Goal: Task Accomplishment & Management: Use online tool/utility

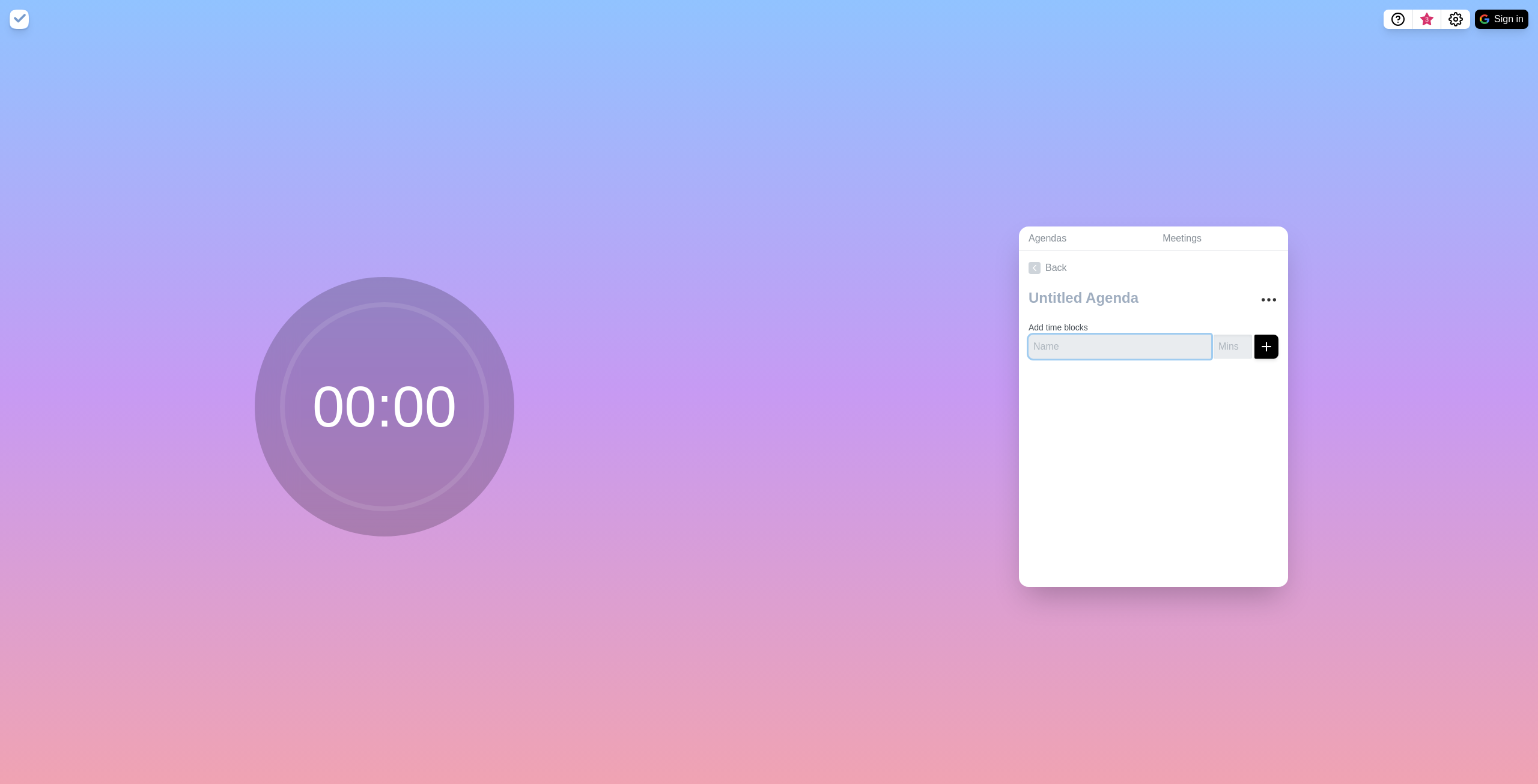
click at [1106, 340] on input "text" at bounding box center [1120, 347] width 183 height 24
click at [1459, 19] on icon "Settings" at bounding box center [1456, 19] width 14 height 14
click at [1430, 45] on p "Preferences" at bounding box center [1417, 46] width 51 height 14
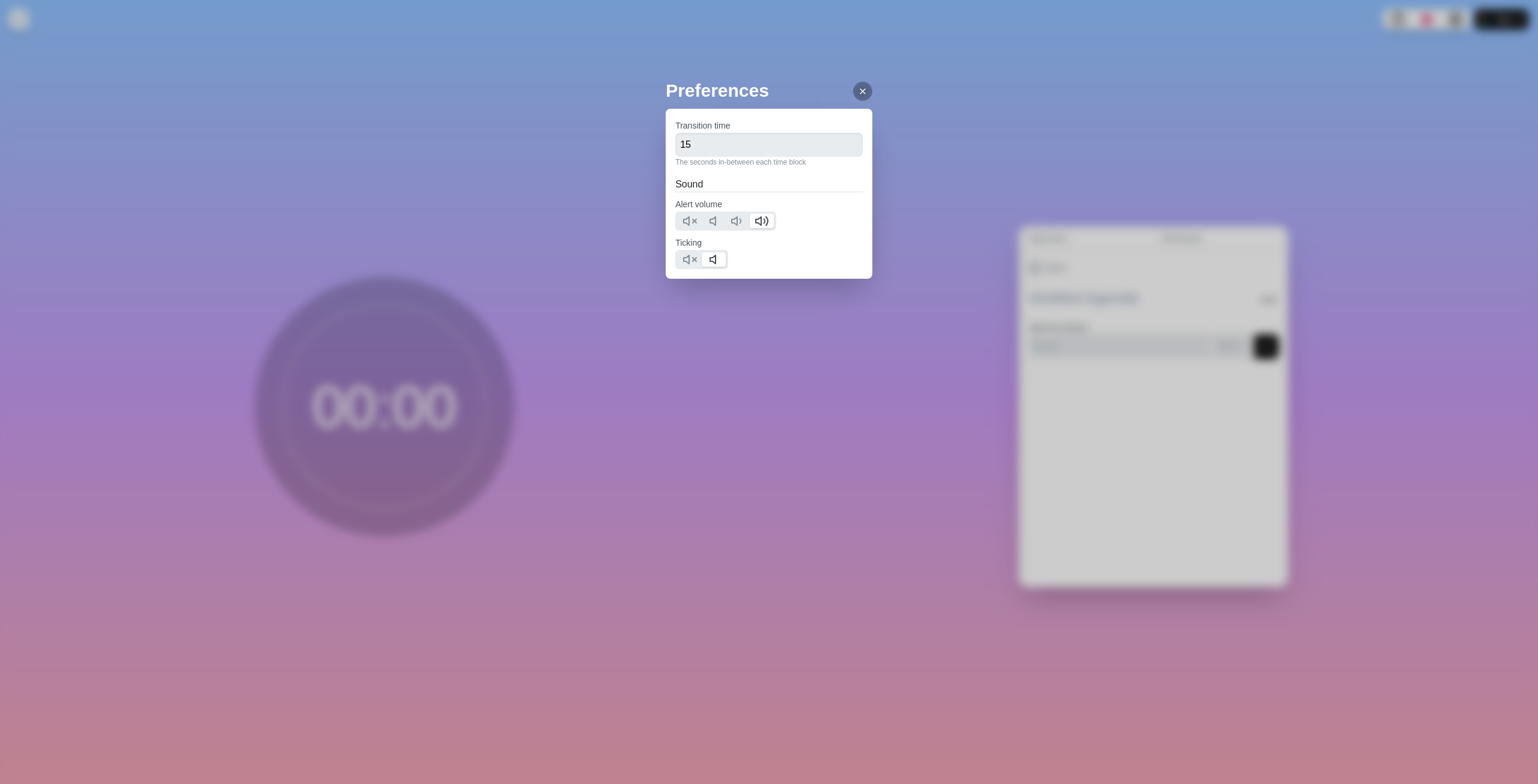
click at [858, 93] on icon at bounding box center [863, 91] width 10 height 10
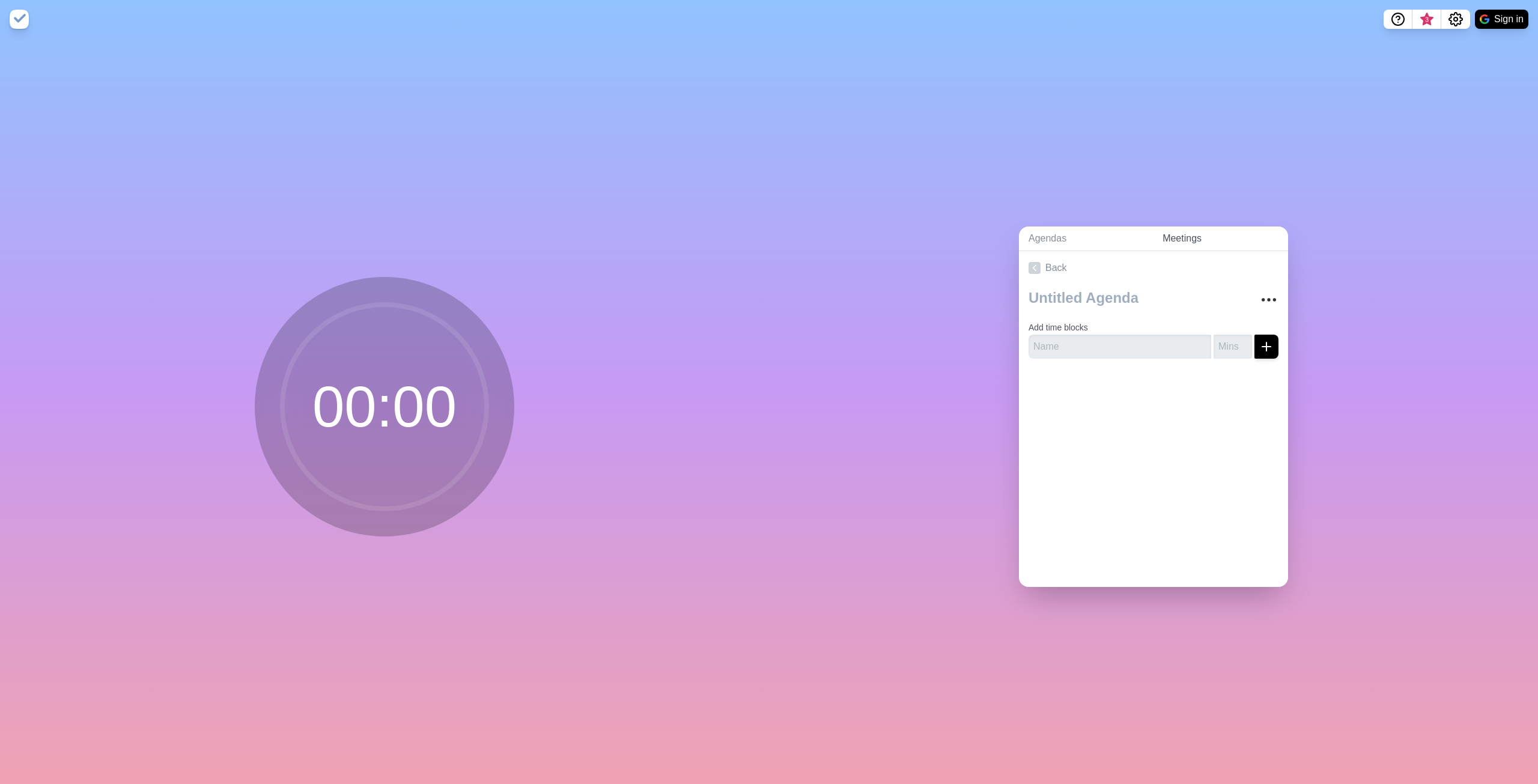
click at [1194, 233] on link "Meetings" at bounding box center [1220, 238] width 135 height 25
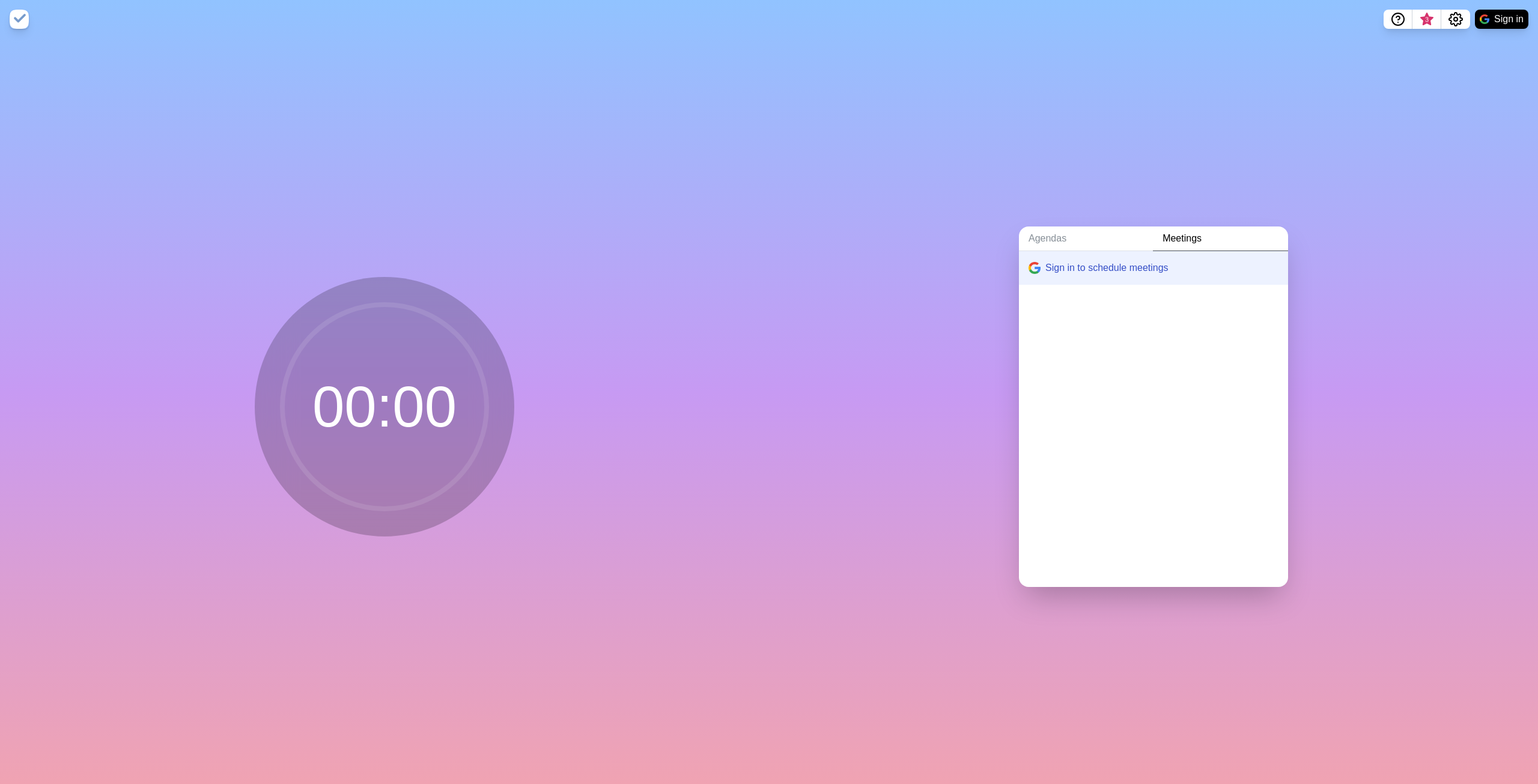
click at [1194, 233] on link "Meetings" at bounding box center [1220, 238] width 135 height 25
click at [1068, 233] on link "Agendas" at bounding box center [1086, 238] width 134 height 25
click at [1088, 262] on link "Create an Agenda" at bounding box center [1154, 268] width 269 height 33
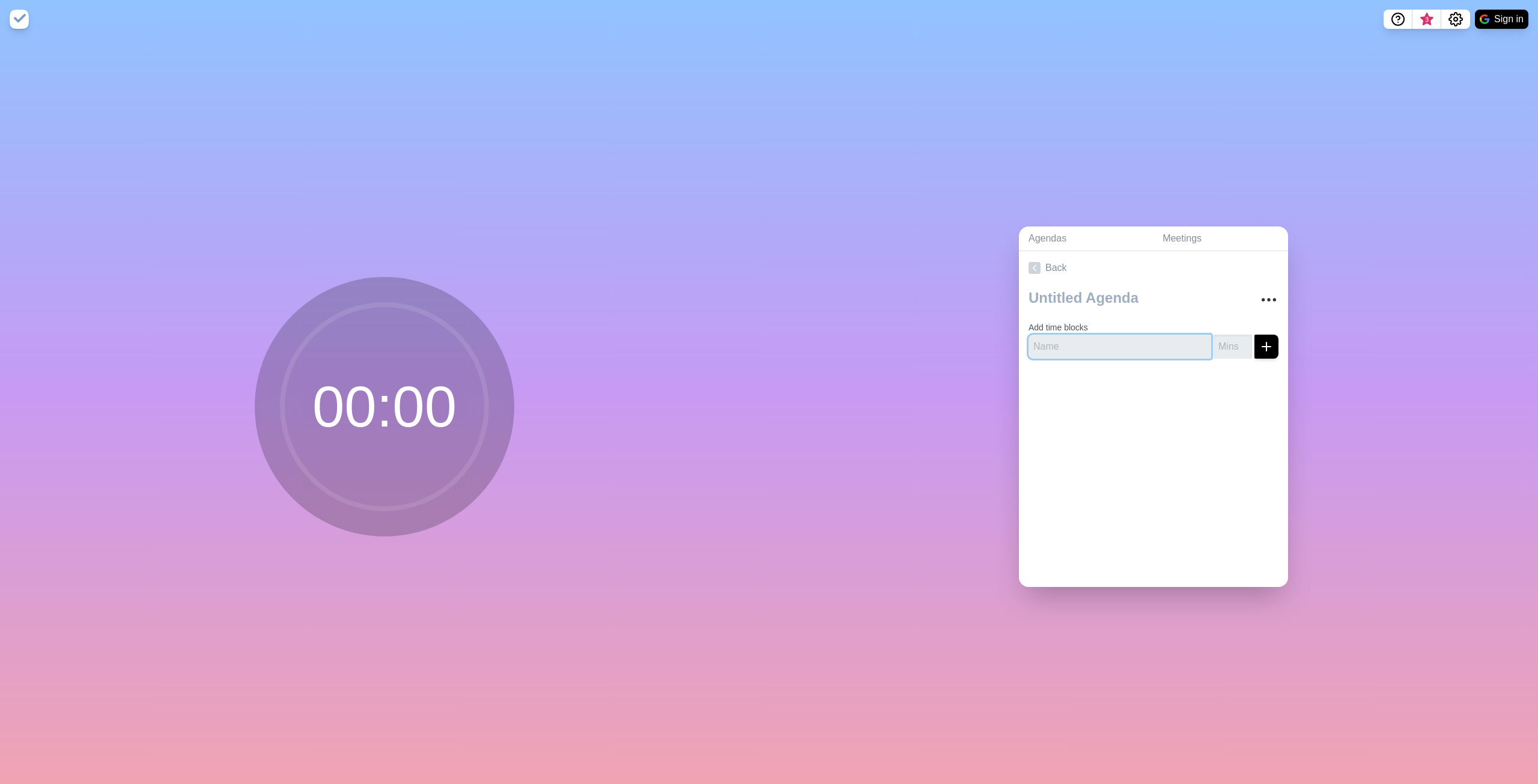
click at [1126, 341] on input "text" at bounding box center [1120, 347] width 183 height 24
click at [1119, 335] on input "text" at bounding box center [1120, 347] width 183 height 24
type input "Erste Schritte zum Netzumbau"
type input "25"
click at [1266, 335] on div "Add time blocks Erste Schritte zum Netzumbau 25" at bounding box center [1154, 326] width 269 height 83
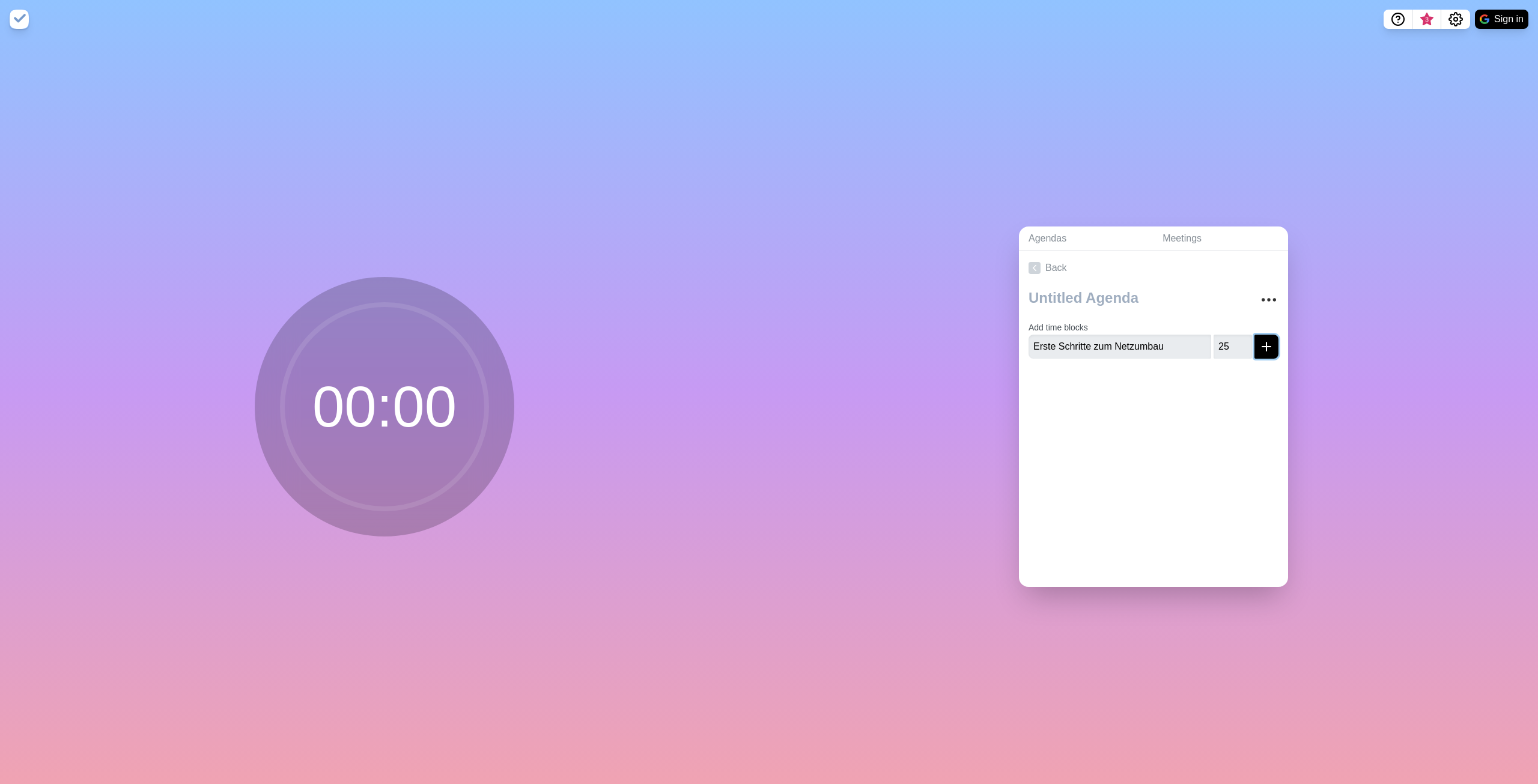
click at [1259, 340] on icon "submit" at bounding box center [1266, 347] width 14 height 14
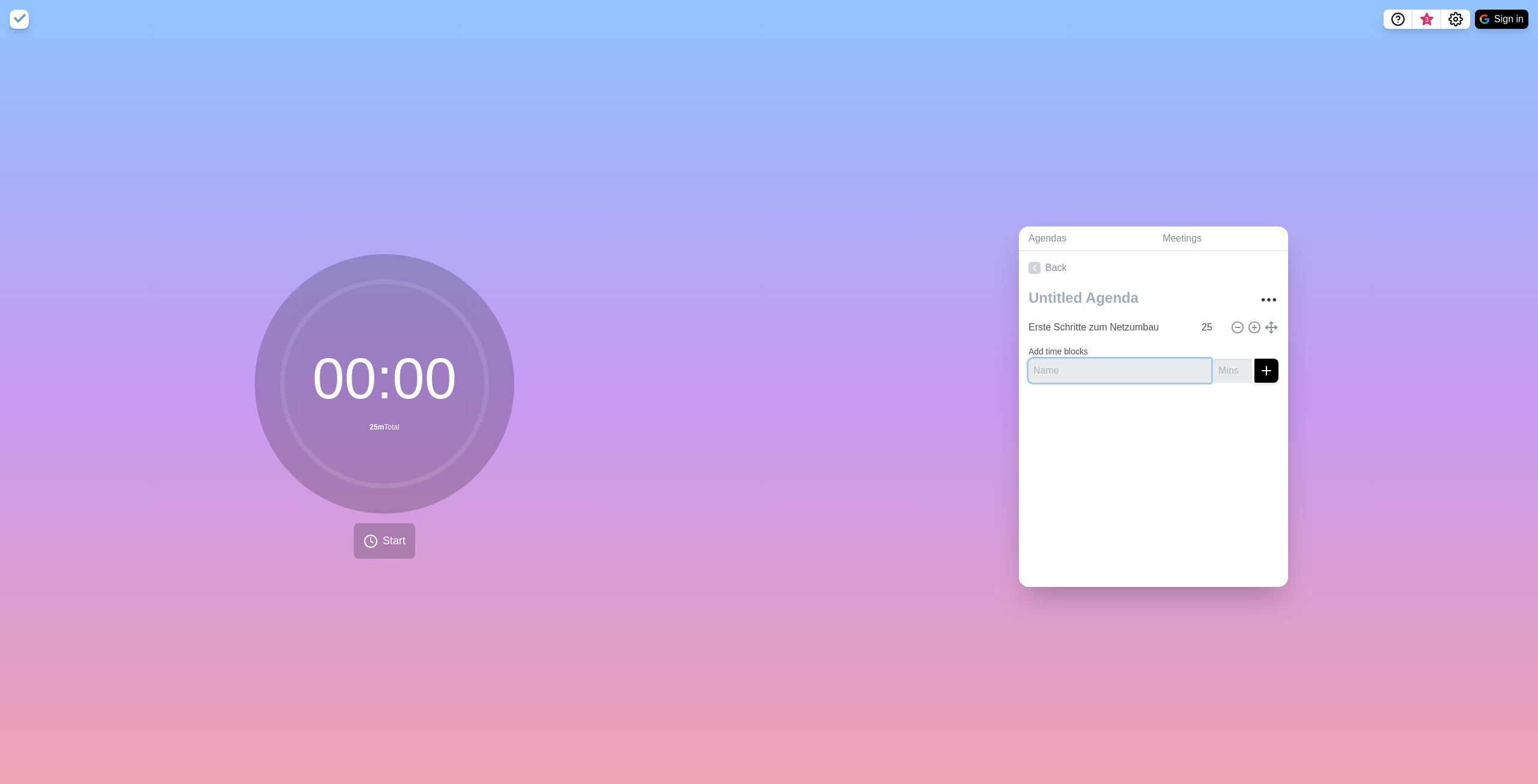
click at [1123, 366] on input "text" at bounding box center [1120, 371] width 183 height 24
click at [1065, 359] on input "Konkrete Vorgehensweise - Wo Anfangen" at bounding box center [1120, 371] width 183 height 24
type input "Konkrete Vorgehensweise"
click at [1204, 359] on div "Konkrete Vorgehensweise" at bounding box center [1154, 371] width 250 height 24
click at [1214, 362] on input "number" at bounding box center [1233, 371] width 39 height 24
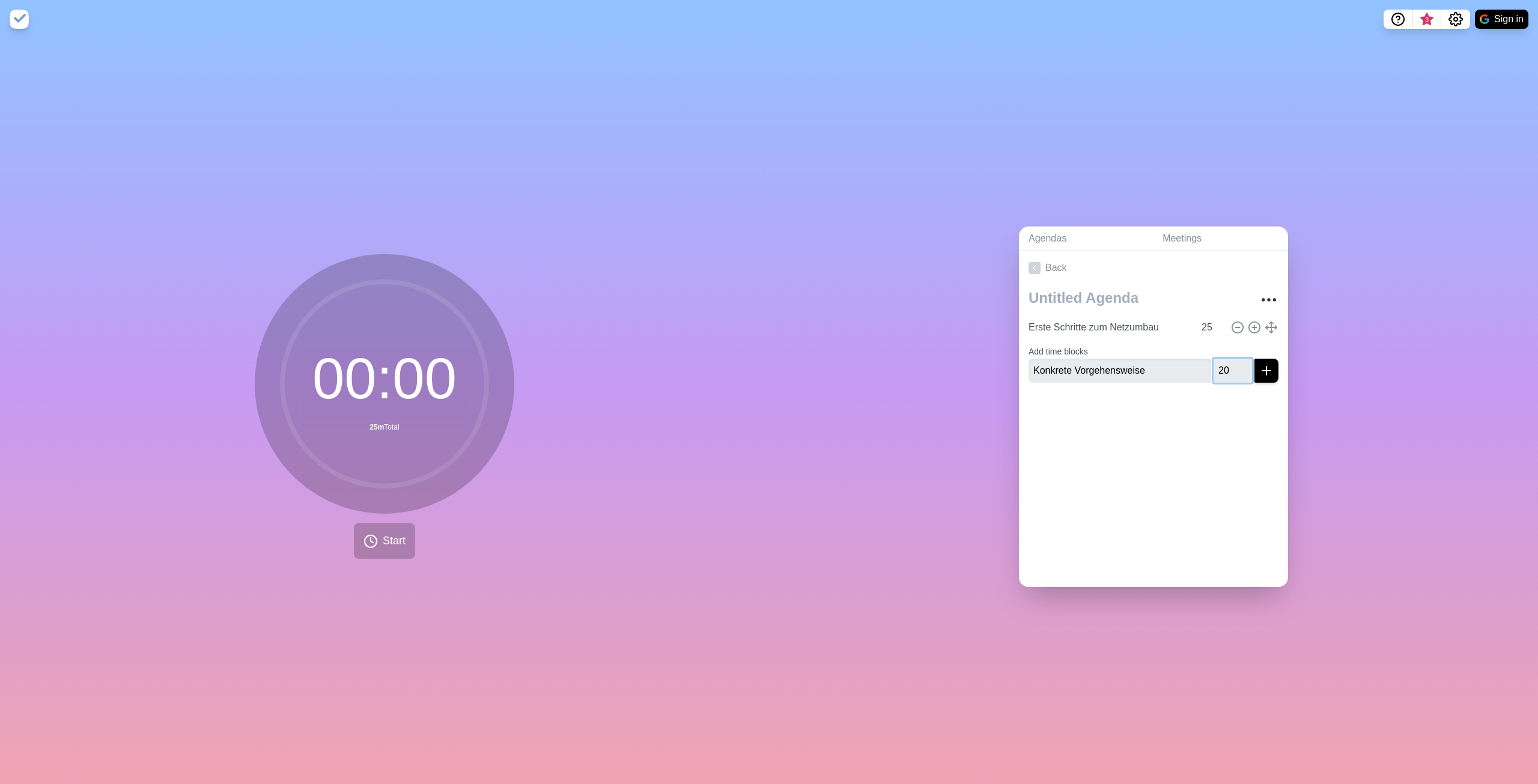
type input "20"
click at [1259, 363] on icon "submit" at bounding box center [1266, 371] width 14 height 14
click at [1078, 382] on input "text" at bounding box center [1120, 380] width 183 height 24
click at [1101, 460] on div "Back Erste Schritte zum Netzumbau 25 Konkrete Vorgehensweise 20" at bounding box center [1154, 419] width 269 height 336
click at [1045, 375] on input "text" at bounding box center [1120, 380] width 183 height 24
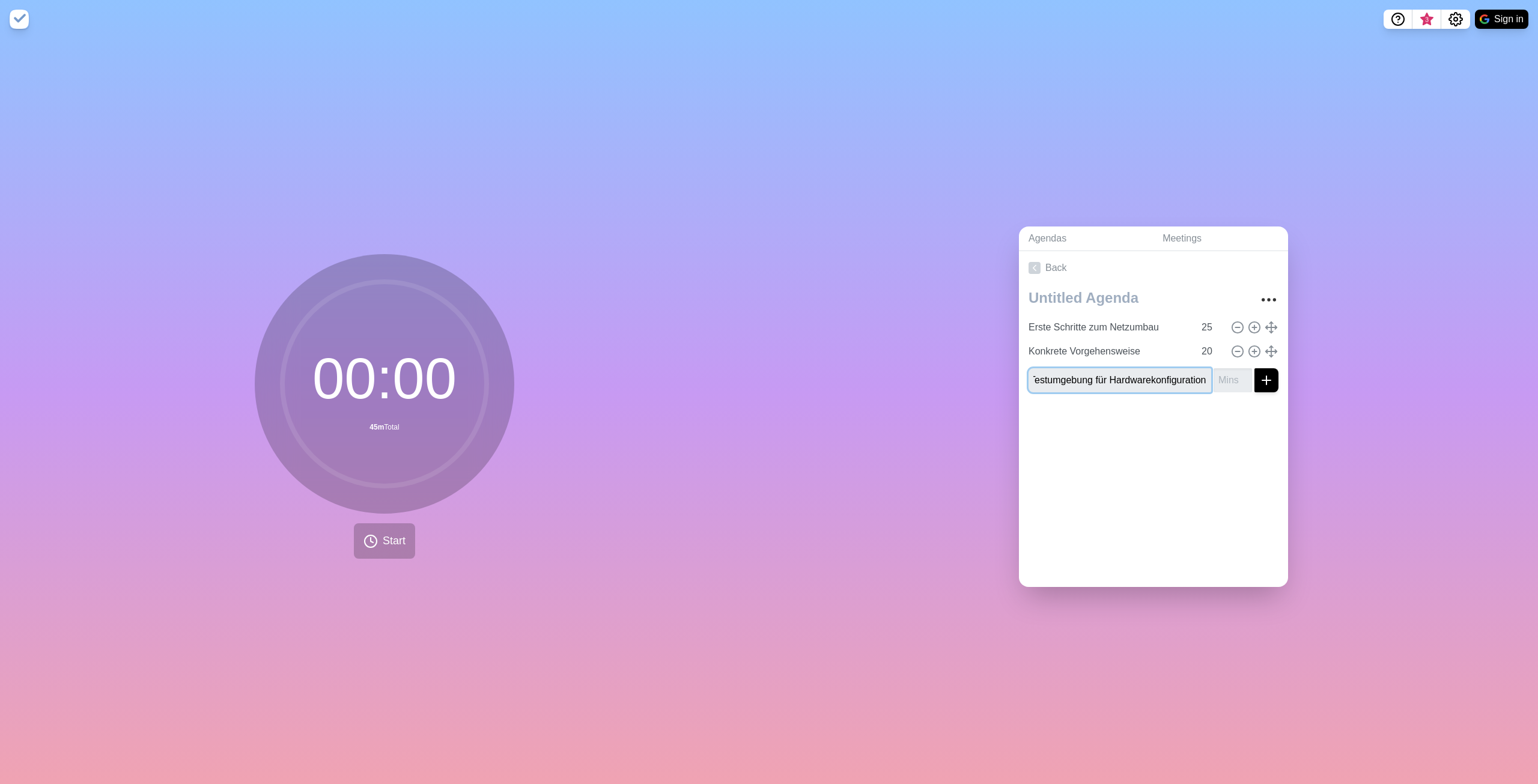
scroll to position [0, 14]
type input "Testumgebung für Hardwarekonfiguration"
type input "10"
click at [1259, 373] on icon "submit" at bounding box center [1266, 380] width 14 height 14
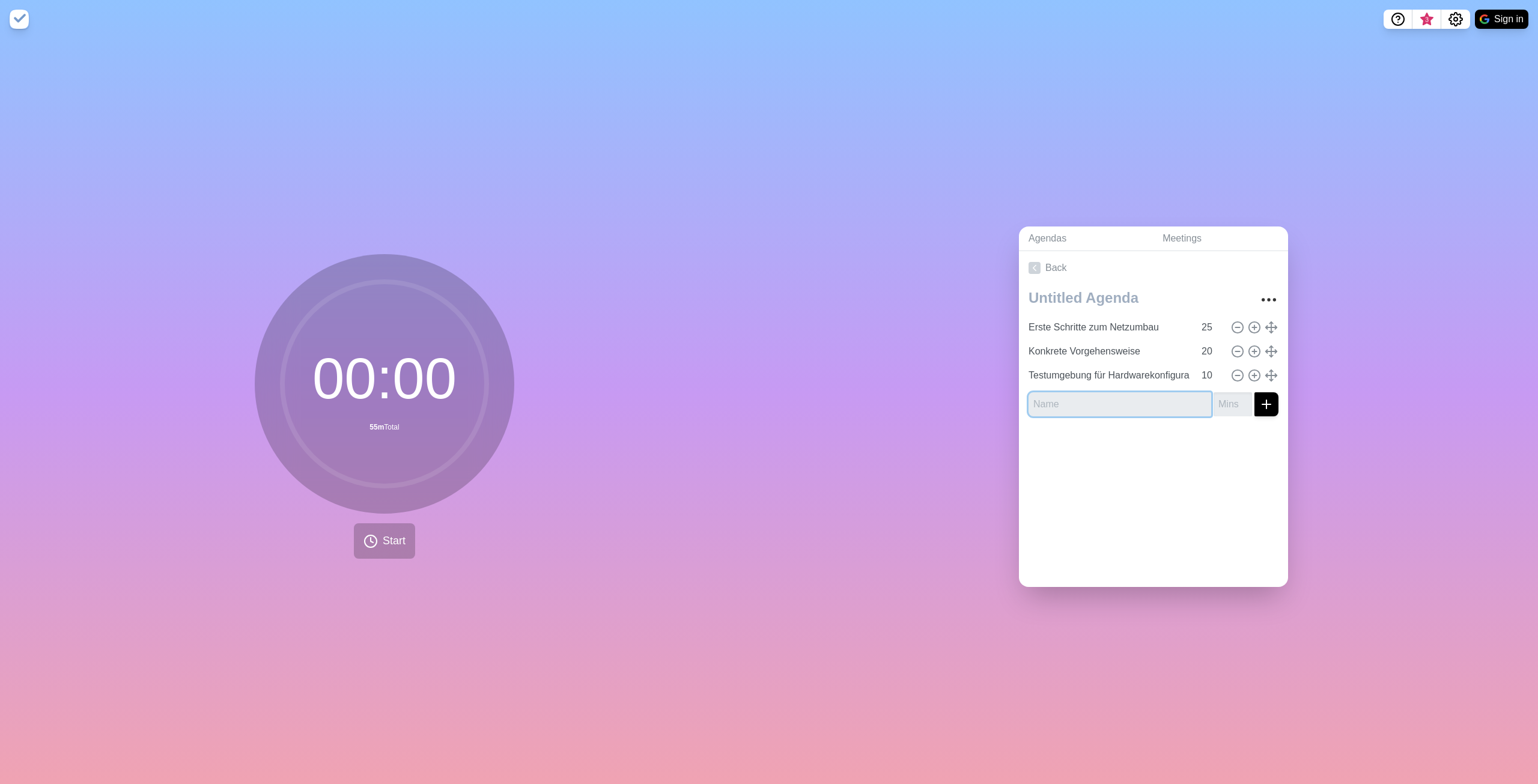
click at [1055, 392] on input "text" at bounding box center [1120, 404] width 183 height 24
type input "Entkopplung DC"
type input "-1"
click at [1232, 404] on input "-1" at bounding box center [1233, 404] width 39 height 24
click at [1224, 402] on input "-1" at bounding box center [1233, 404] width 39 height 24
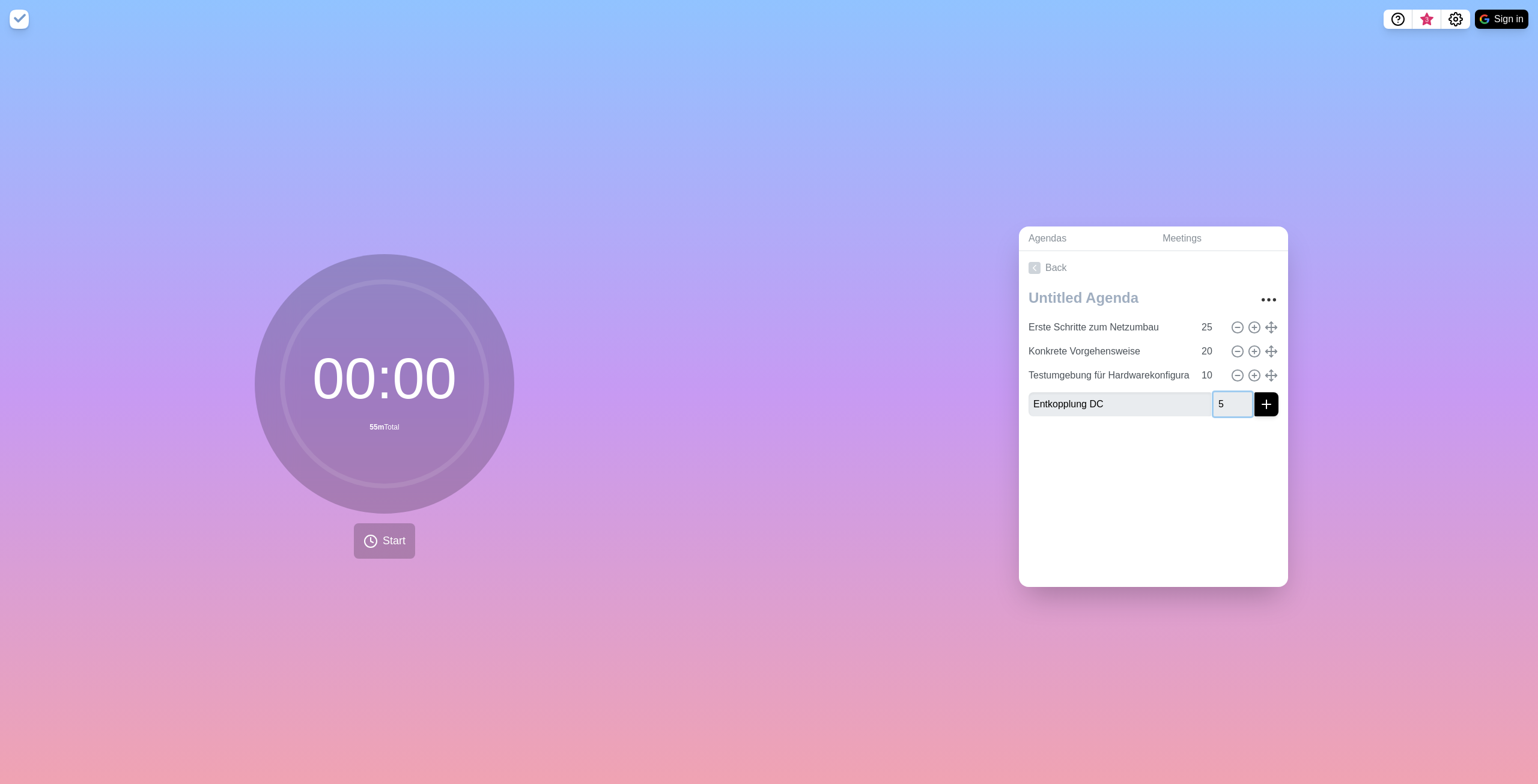
type input "5"
click at [1259, 398] on icon "submit" at bounding box center [1266, 405] width 14 height 14
click at [1141, 500] on div "Back Erste Schritte zum Netzumbau 25 Konkrete Vorgehensweise 20 Testumgebung fü…" at bounding box center [1154, 419] width 269 height 336
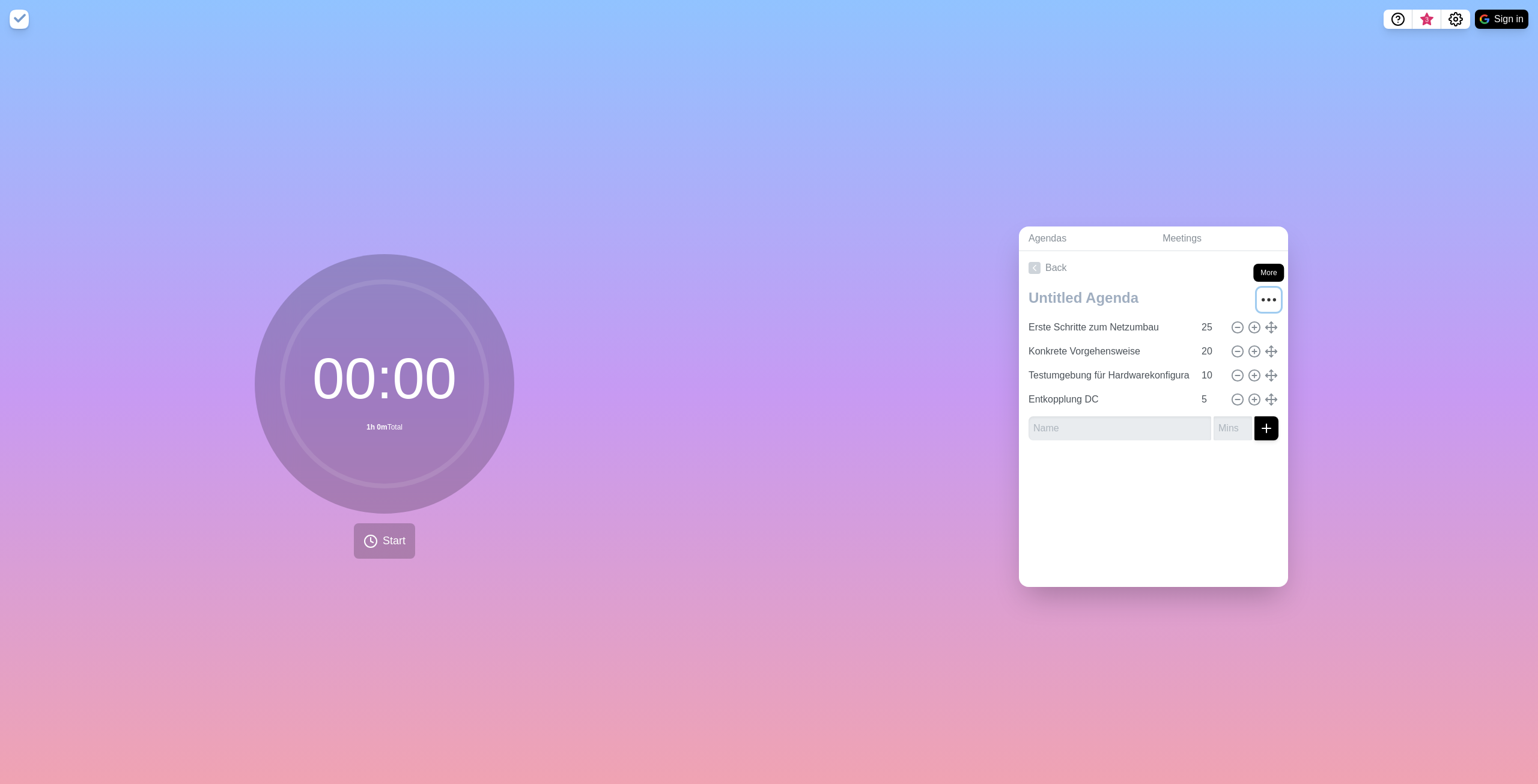
click at [1259, 290] on icon "More" at bounding box center [1269, 299] width 19 height 19
click at [1140, 584] on div "Agendas Meetings Back Erste Schritte zum Netzumbau 25 Konkrete Vorgehensweise 2…" at bounding box center [1153, 412] width 769 height 746
click at [376, 542] on button "Start" at bounding box center [384, 541] width 61 height 36
drag, startPoint x: 377, startPoint y: 542, endPoint x: 335, endPoint y: 535, distance: 42.6
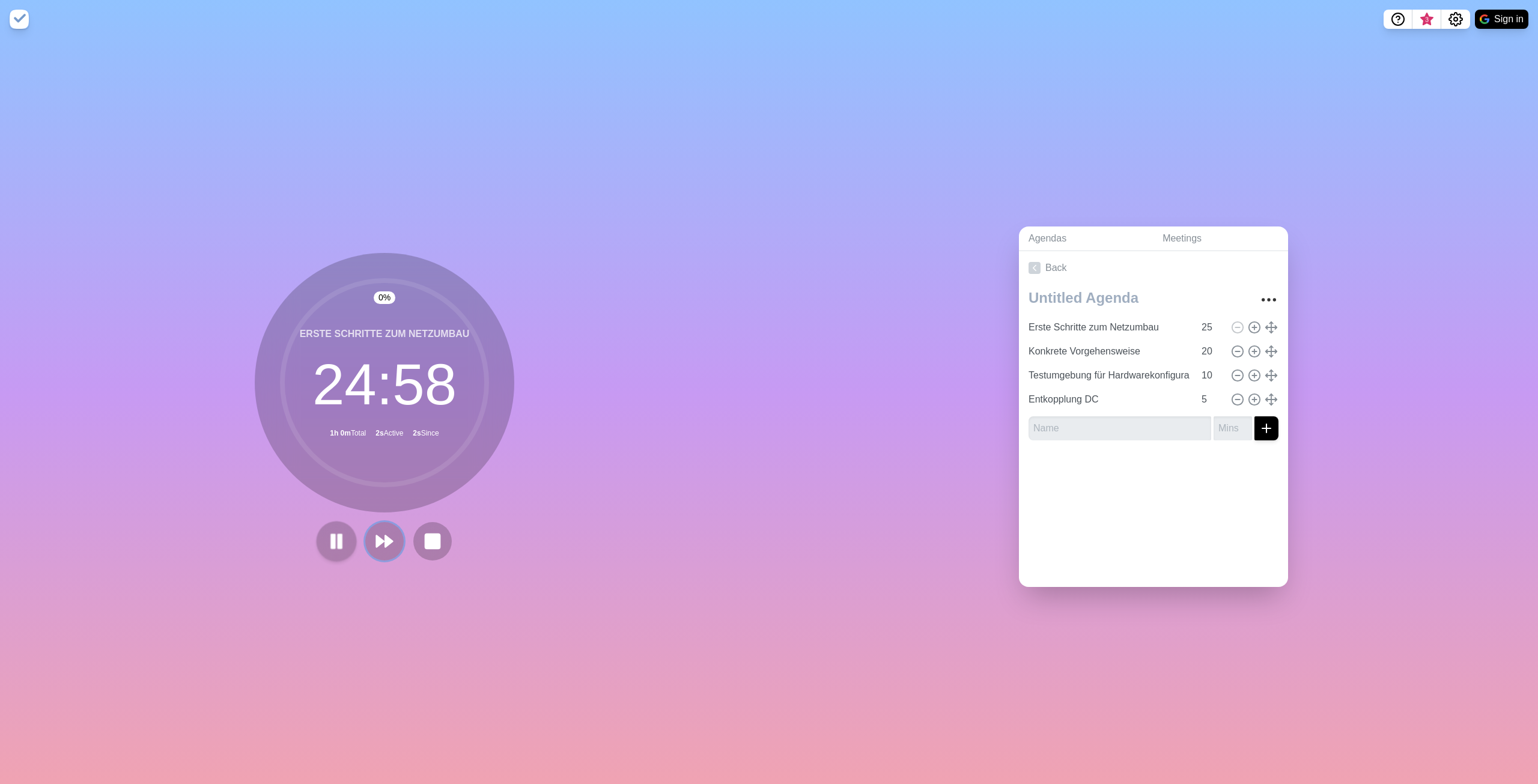
click at [335, 535] on div at bounding box center [385, 541] width 144 height 39
click at [338, 535] on rect at bounding box center [340, 541] width 4 height 13
click at [338, 537] on polygon at bounding box center [336, 541] width 12 height 15
click at [338, 537] on icon at bounding box center [337, 542] width 19 height 19
click at [338, 537] on polygon at bounding box center [337, 542] width 11 height 14
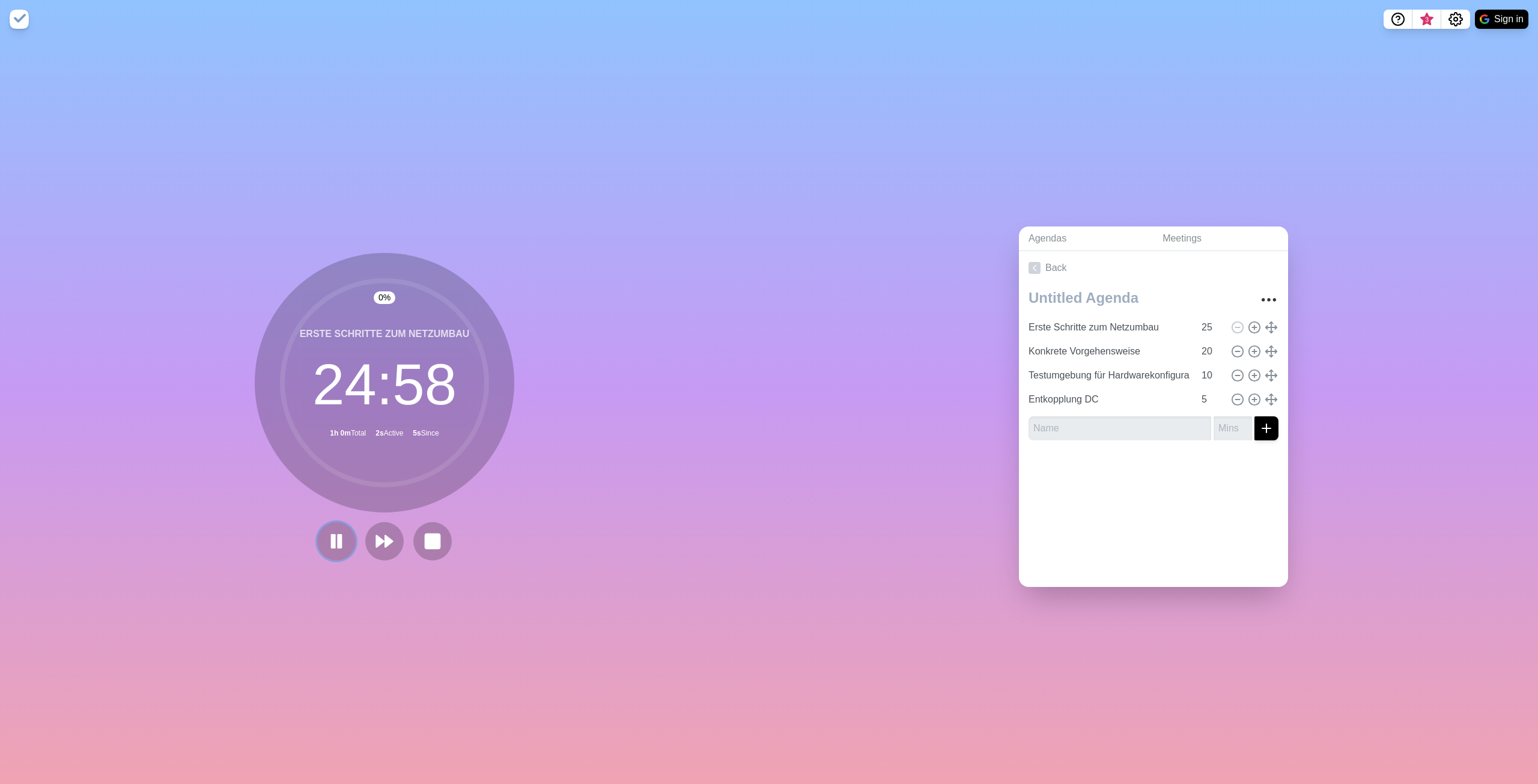
click at [338, 537] on icon at bounding box center [337, 542] width 19 height 19
click at [338, 537] on polygon at bounding box center [337, 542] width 11 height 14
click at [338, 537] on icon at bounding box center [337, 542] width 19 height 19
click at [338, 537] on polygon at bounding box center [337, 542] width 11 height 14
click at [338, 537] on icon at bounding box center [337, 542] width 19 height 19
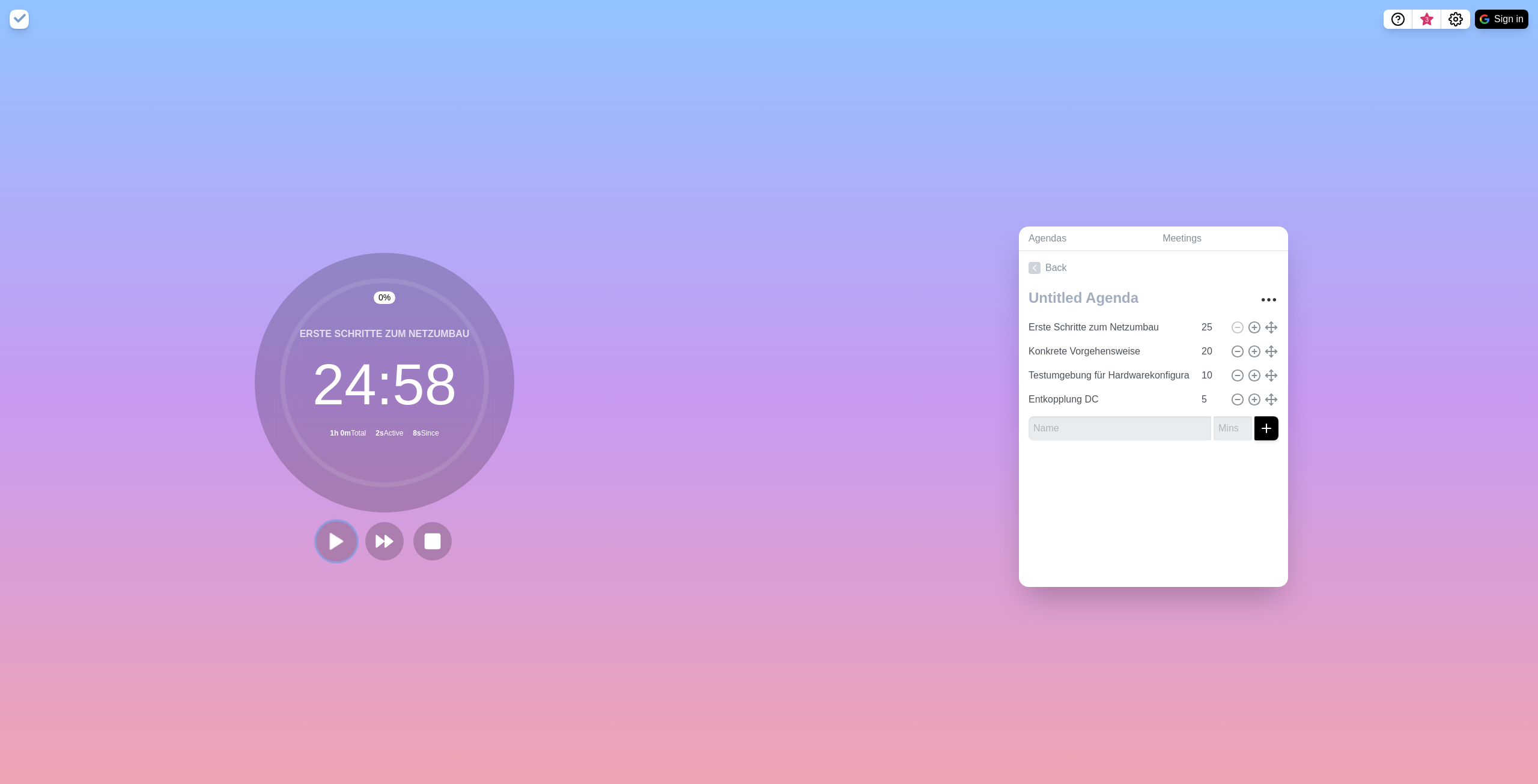
click at [333, 539] on polygon at bounding box center [336, 541] width 12 height 15
click at [333, 539] on icon at bounding box center [337, 542] width 19 height 19
click at [333, 539] on polygon at bounding box center [337, 542] width 11 height 14
click at [333, 539] on icon at bounding box center [337, 542] width 19 height 19
click at [439, 538] on button at bounding box center [432, 541] width 40 height 40
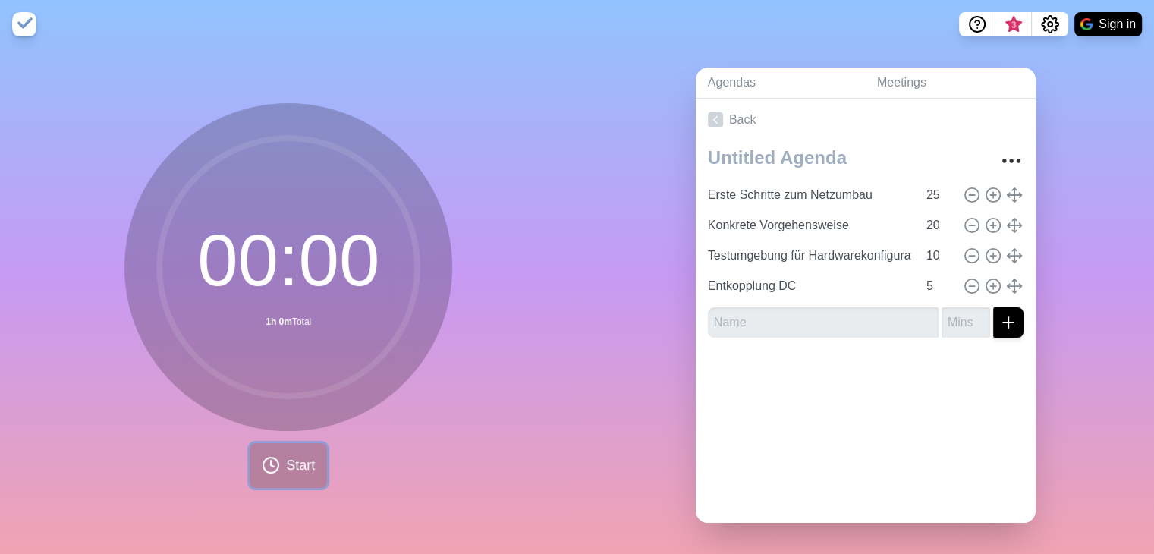
click at [286, 455] on span "Start" at bounding box center [300, 465] width 29 height 20
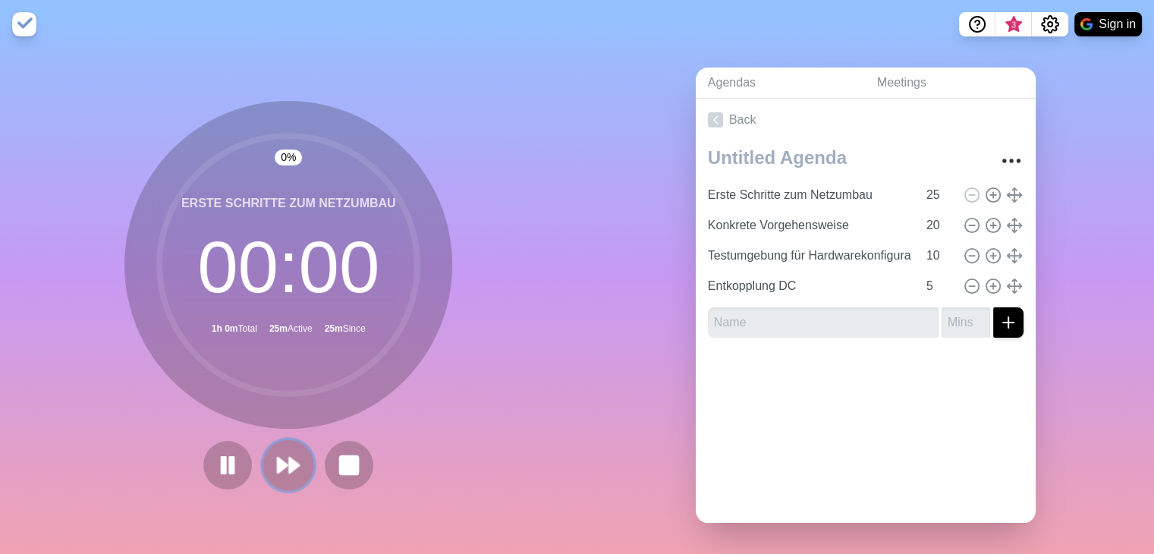
click at [290, 463] on polygon at bounding box center [295, 465] width 10 height 15
